Goal: Register for event/course

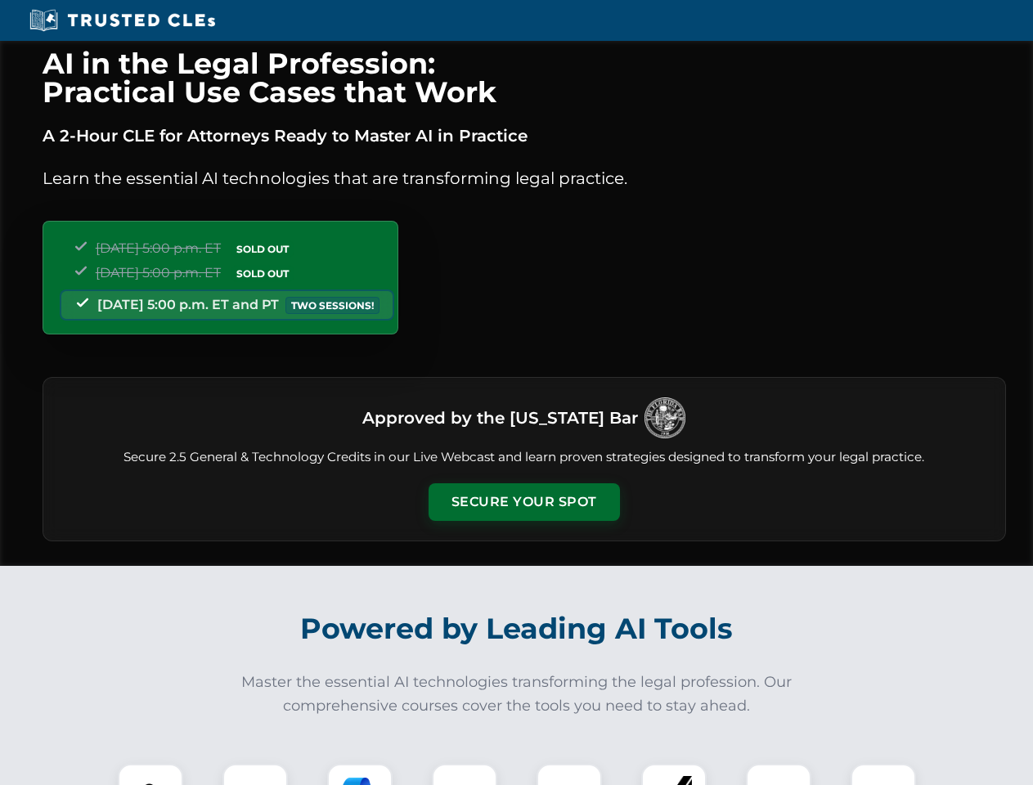
click at [523, 502] on button "Secure Your Spot" at bounding box center [524, 502] width 191 height 38
